Goal: Navigation & Orientation: Find specific page/section

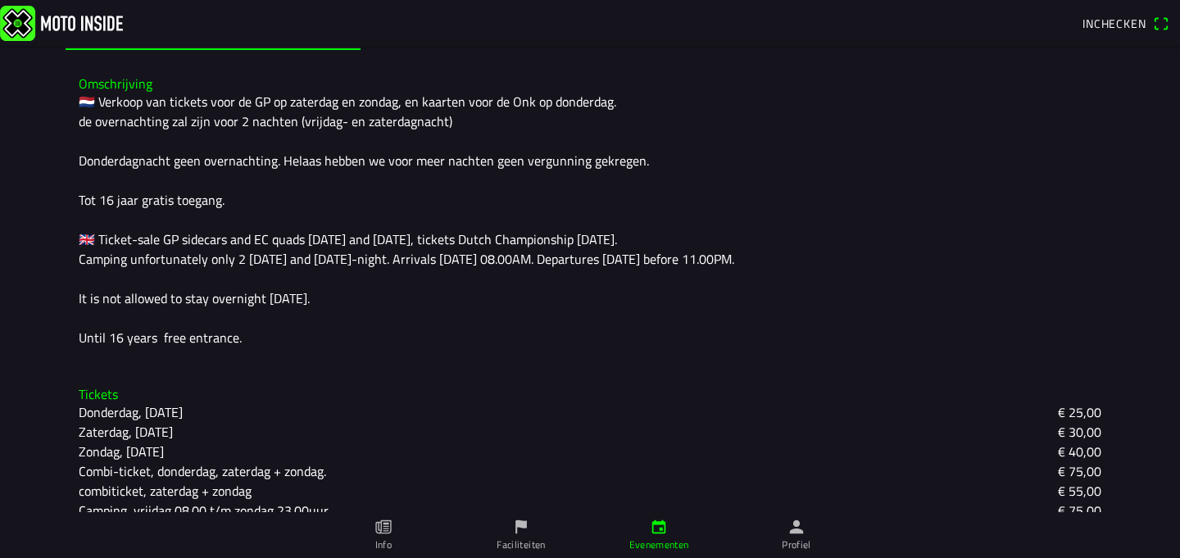
scroll to position [432, 0]
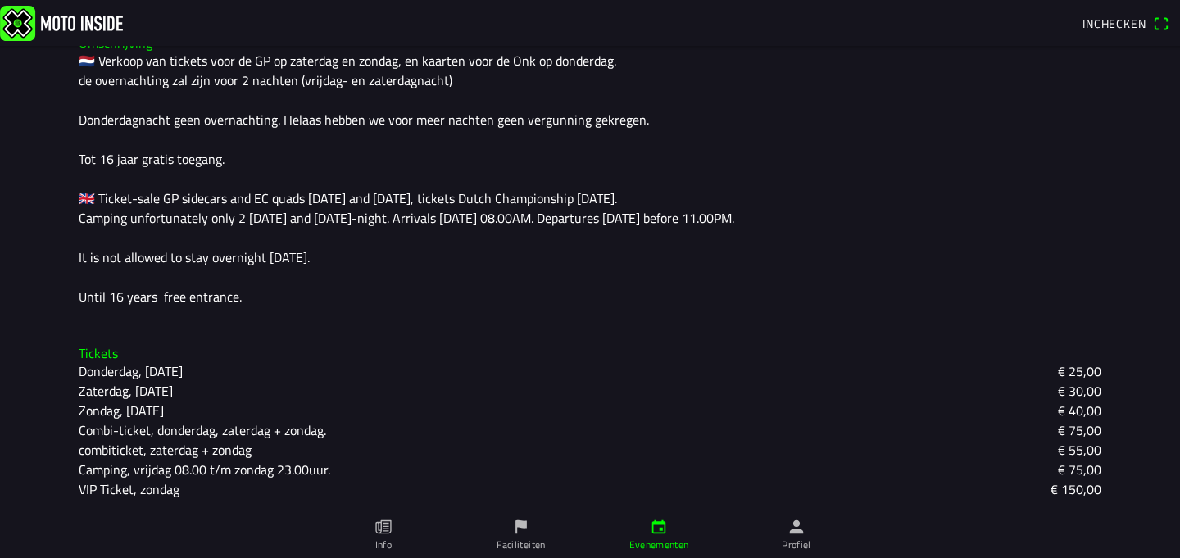
click at [378, 533] on icon "paper" at bounding box center [383, 527] width 18 height 18
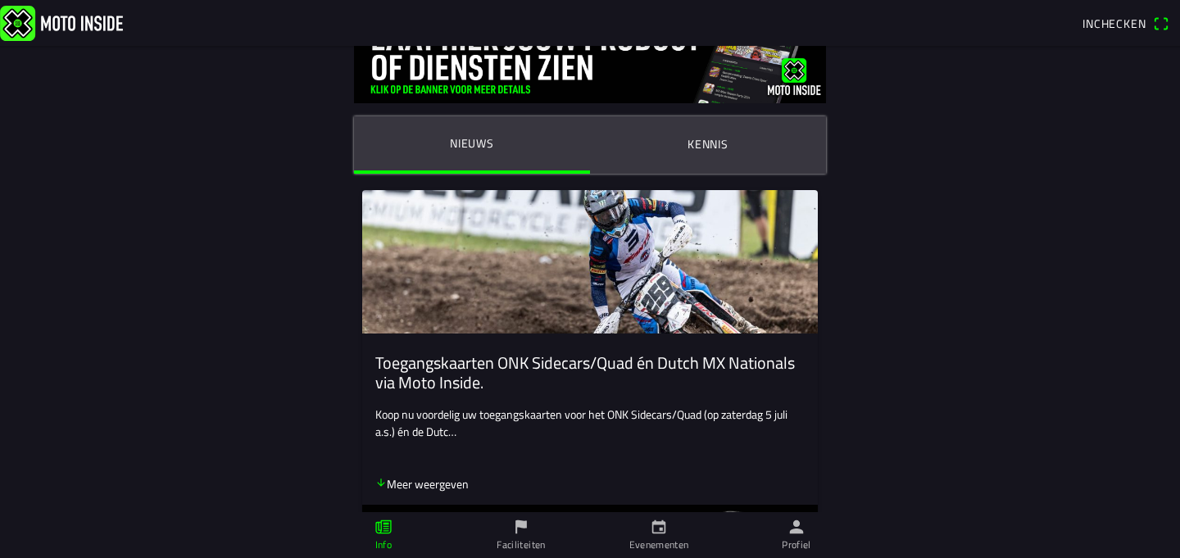
scroll to position [43, 0]
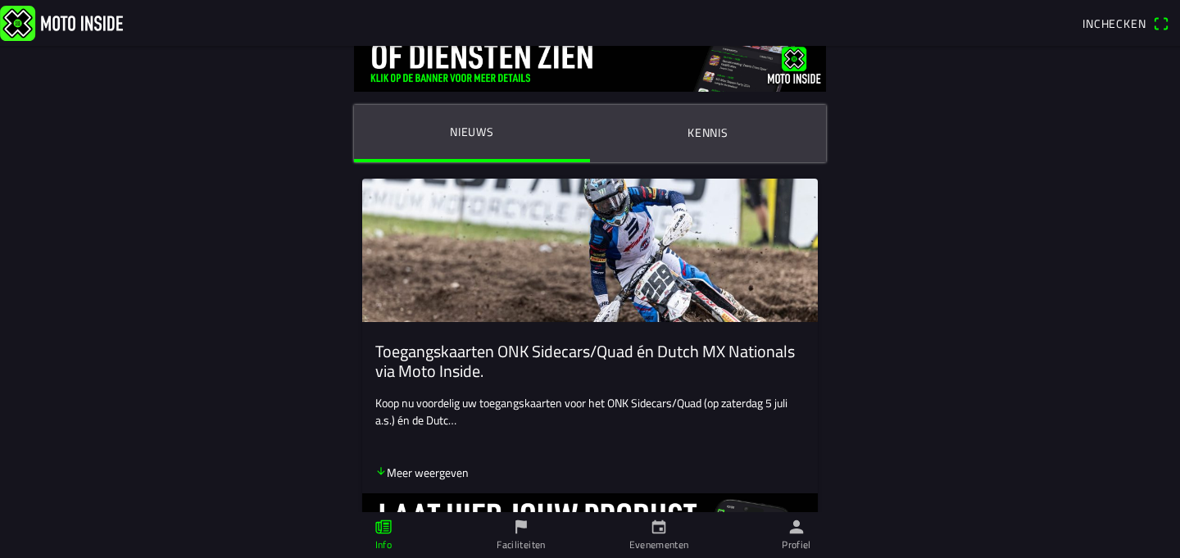
click at [610, 532] on link "Evenementen" at bounding box center [659, 535] width 138 height 46
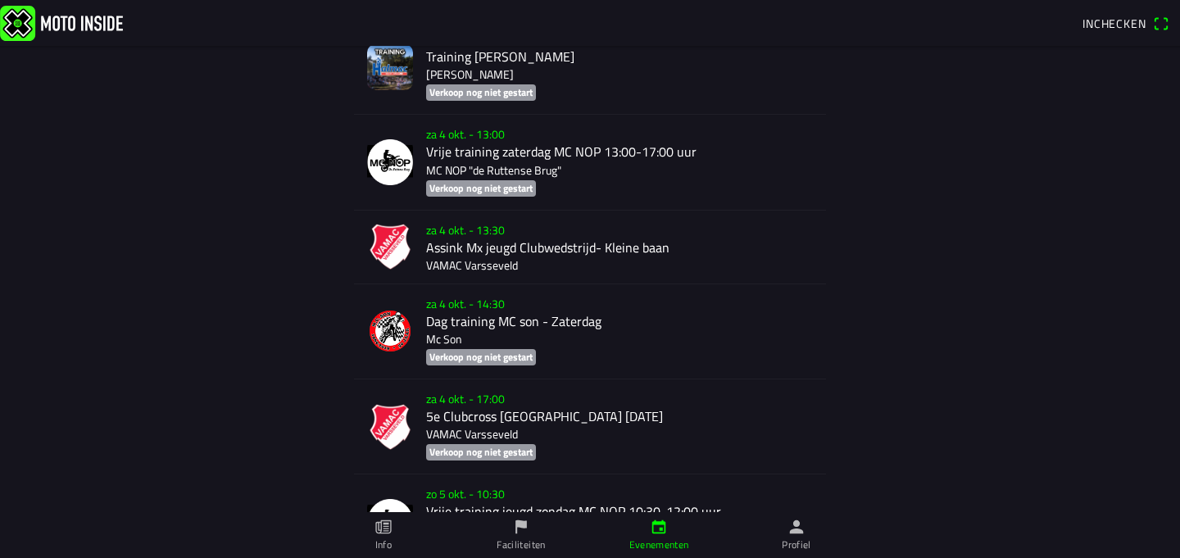
scroll to position [6764, 0]
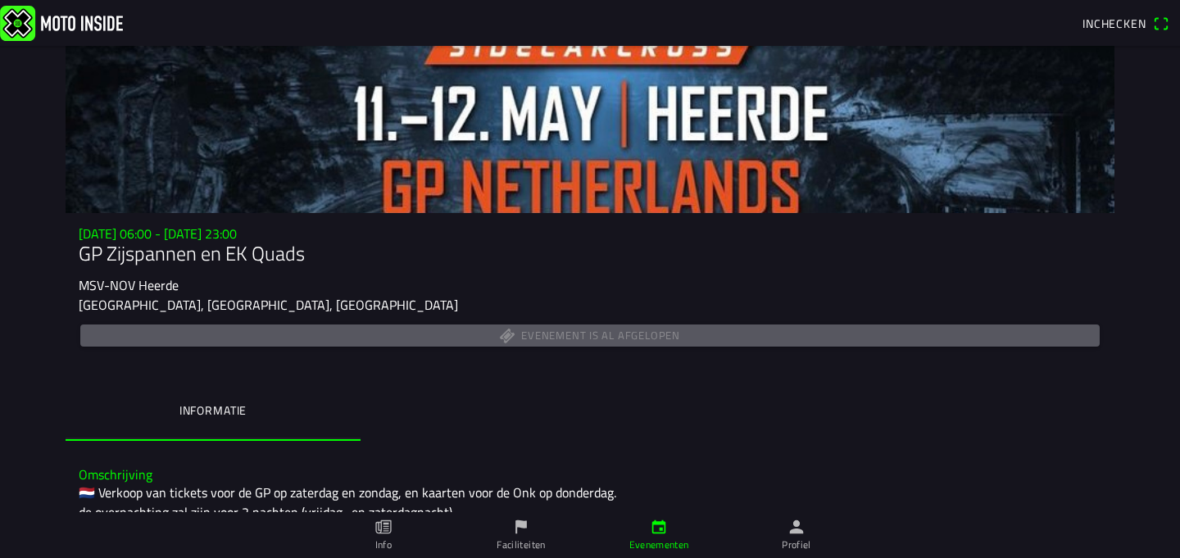
click at [786, 529] on link "Profiel" at bounding box center [796, 535] width 138 height 46
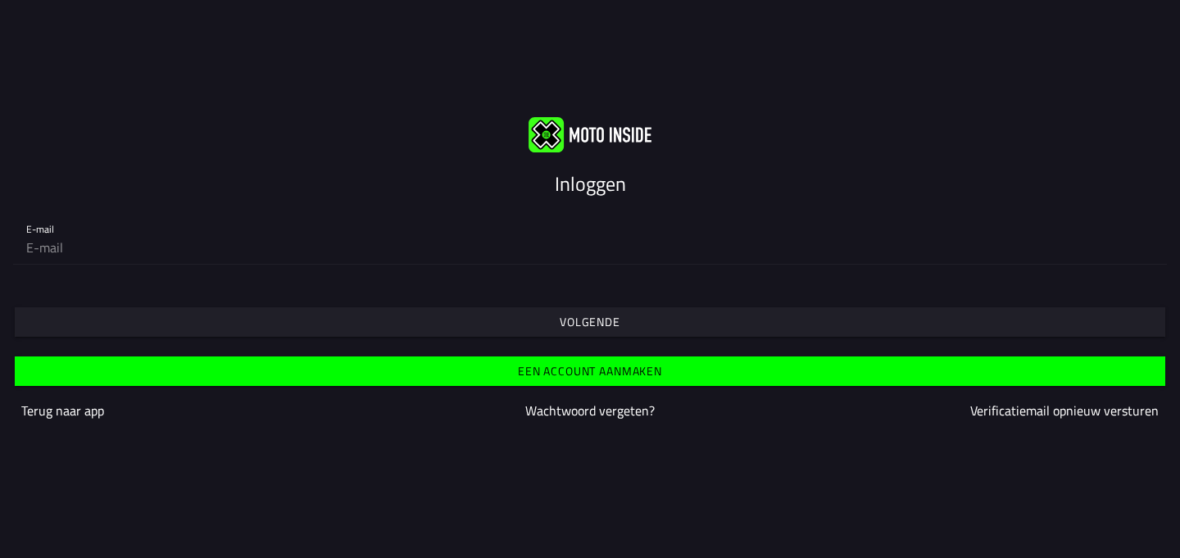
click at [0, 0] on slot "Terug naar app" at bounding box center [0, 0] width 0 height 0
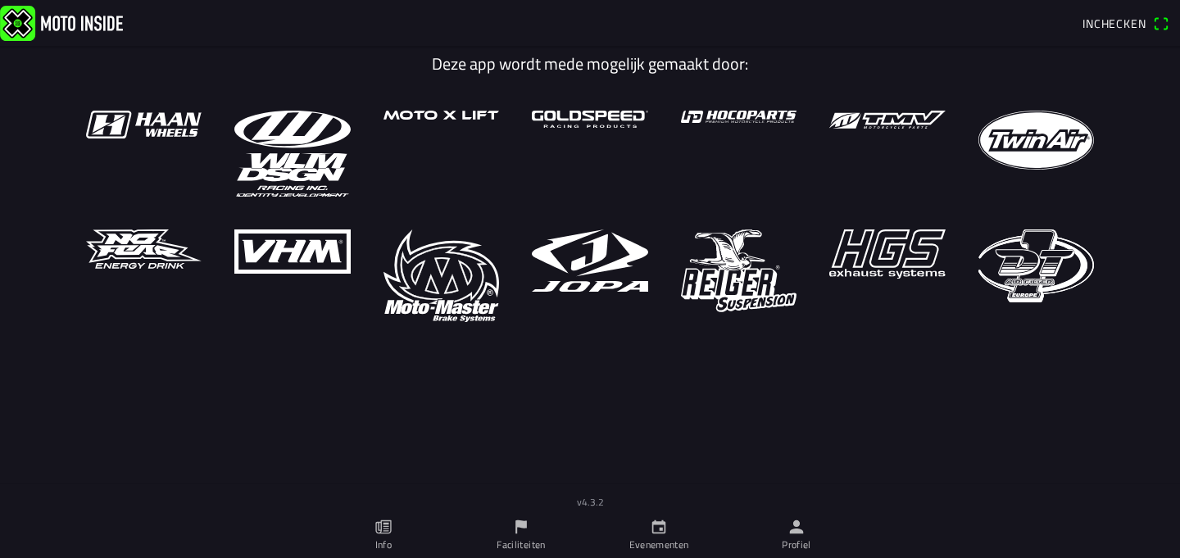
click at [365, 516] on link "Info" at bounding box center [384, 535] width 138 height 46
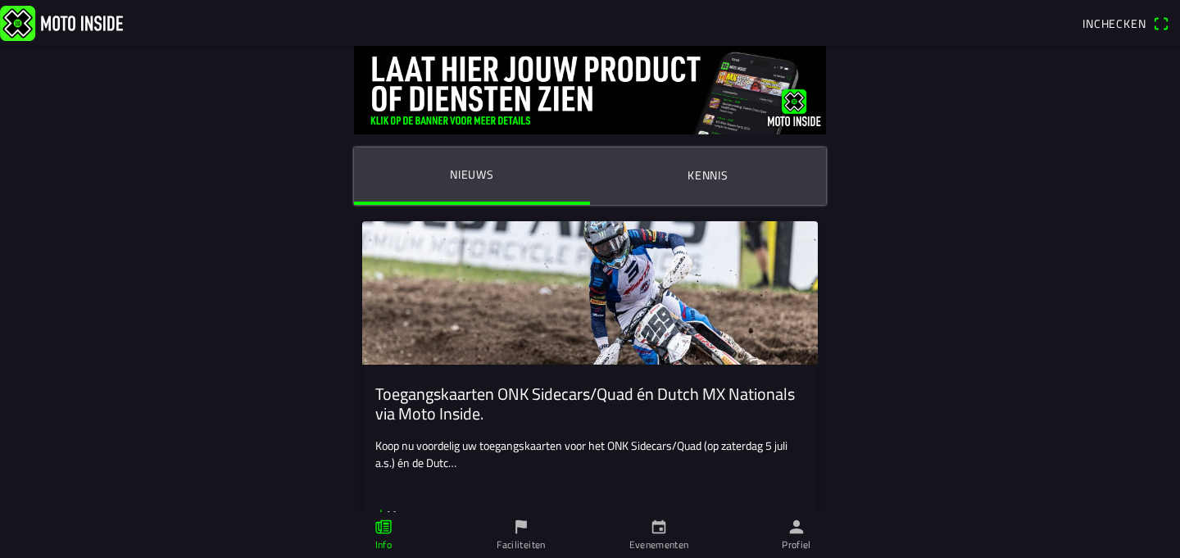
click at [641, 523] on link "Evenementen" at bounding box center [659, 535] width 138 height 46
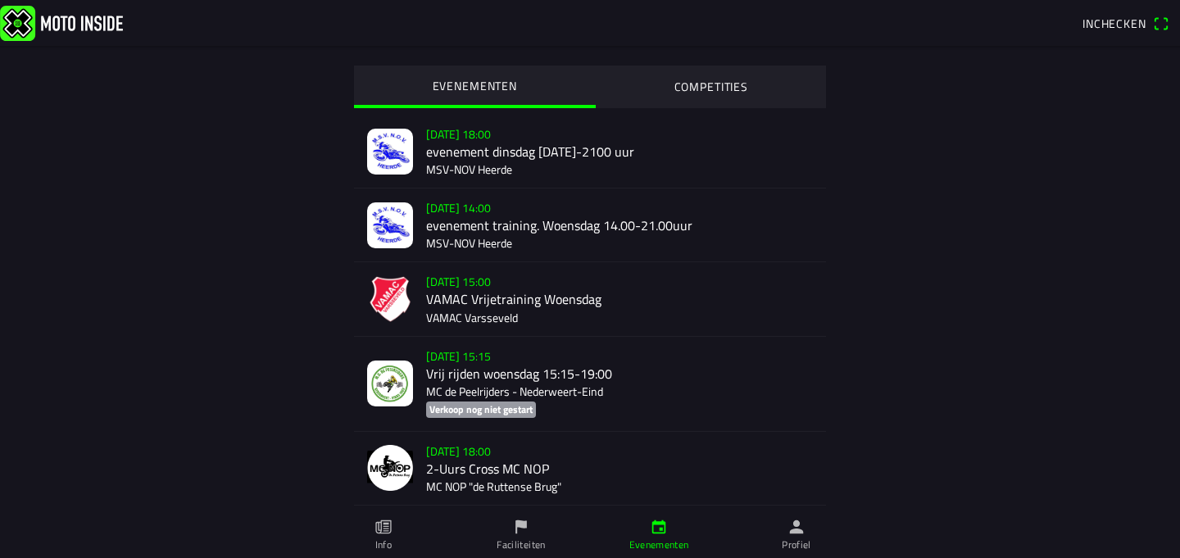
click at [0, 0] on slot "COMPETITIES" at bounding box center [0, 0] width 0 height 0
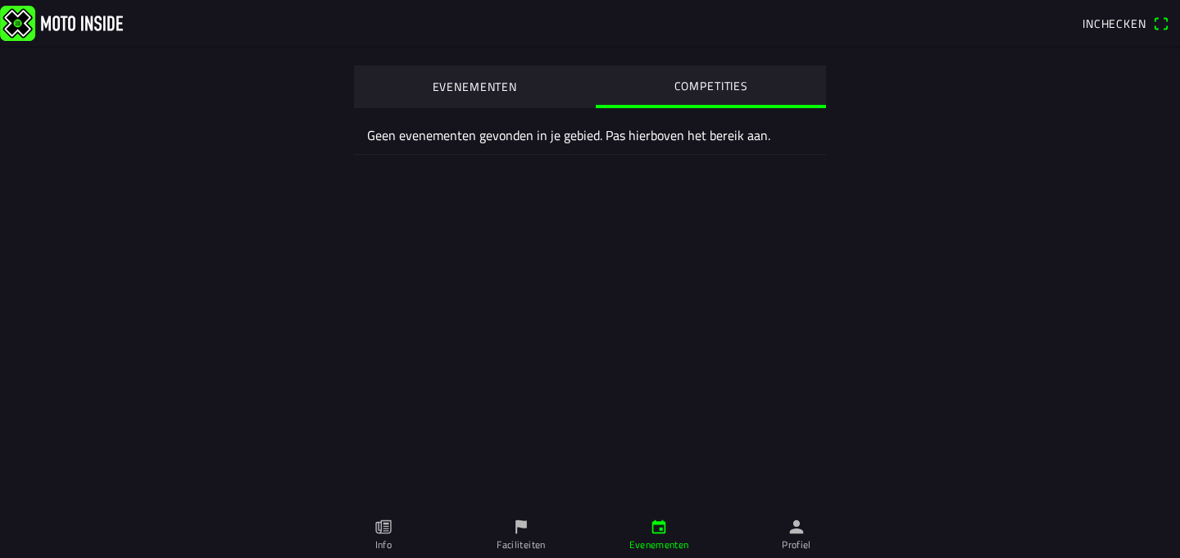
click at [561, 93] on button "EVENEMENTEN" at bounding box center [475, 86] width 242 height 41
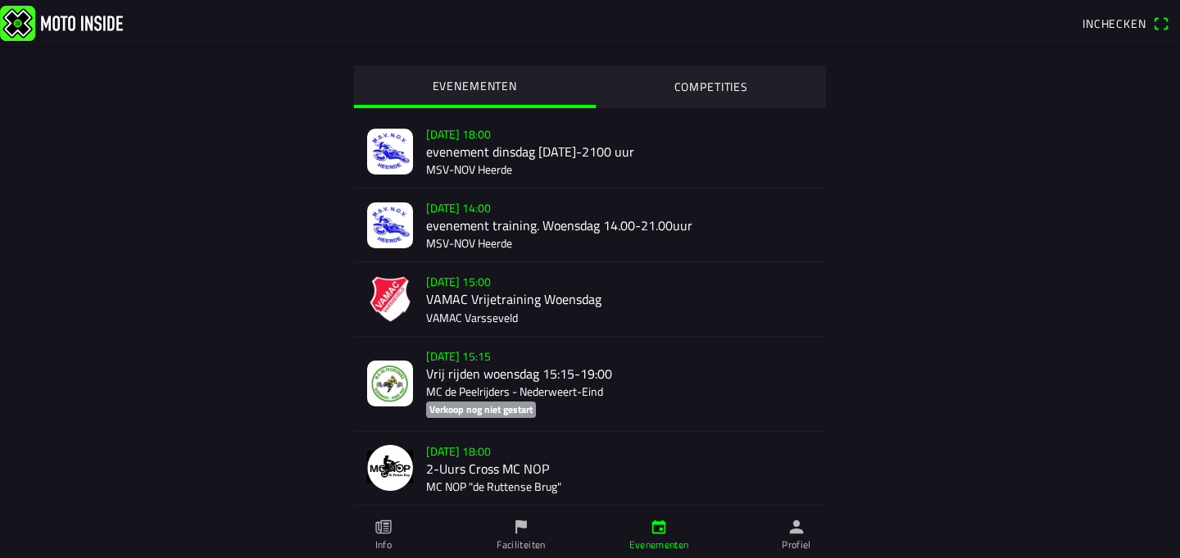
click at [774, 524] on link "Profiel" at bounding box center [796, 535] width 138 height 46
